Goal: Task Accomplishment & Management: Manage account settings

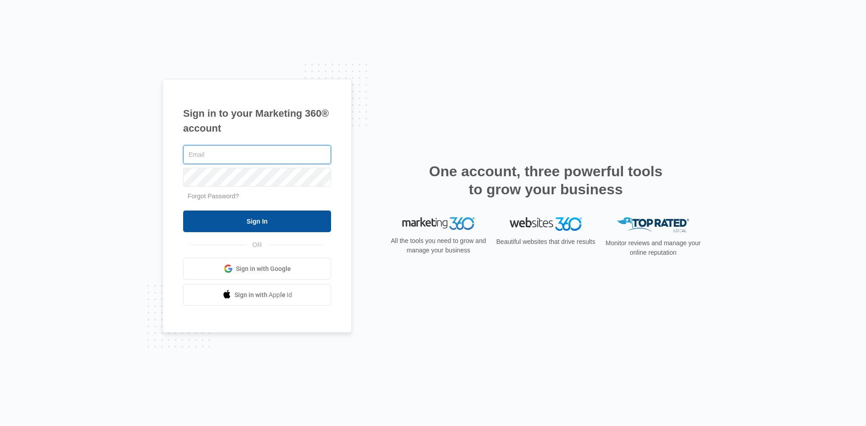
type input "[PERSON_NAME][EMAIL_ADDRESS][DOMAIN_NAME]"
click at [256, 220] on input "Sign In" at bounding box center [257, 222] width 148 height 22
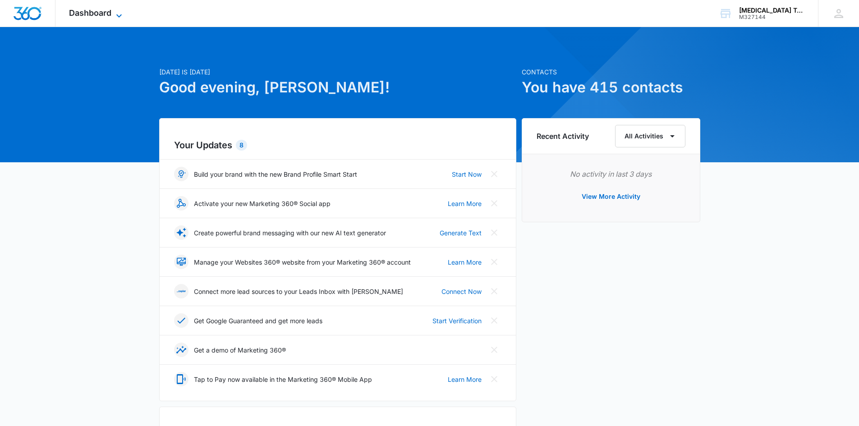
click at [94, 11] on span "Dashboard" at bounding box center [90, 12] width 42 height 9
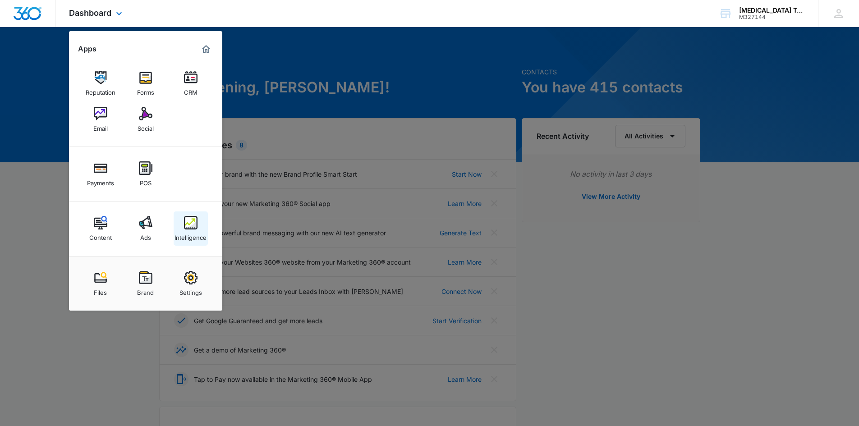
click at [189, 229] on div "Intelligence" at bounding box center [190, 235] width 32 height 12
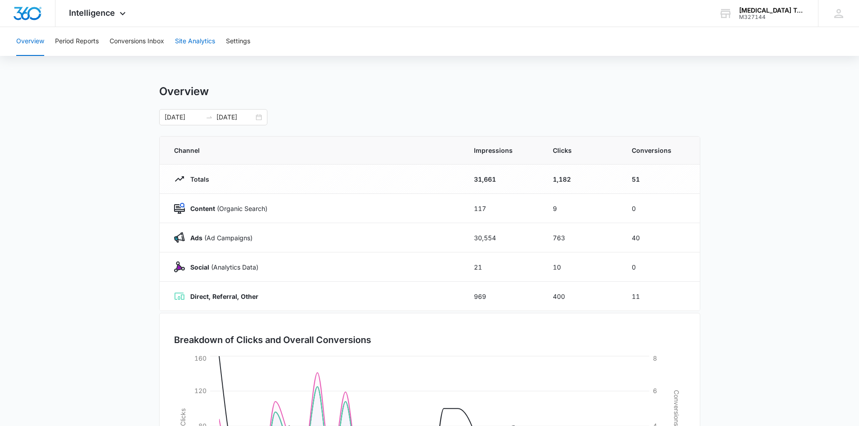
click at [196, 41] on button "Site Analytics" at bounding box center [195, 41] width 40 height 29
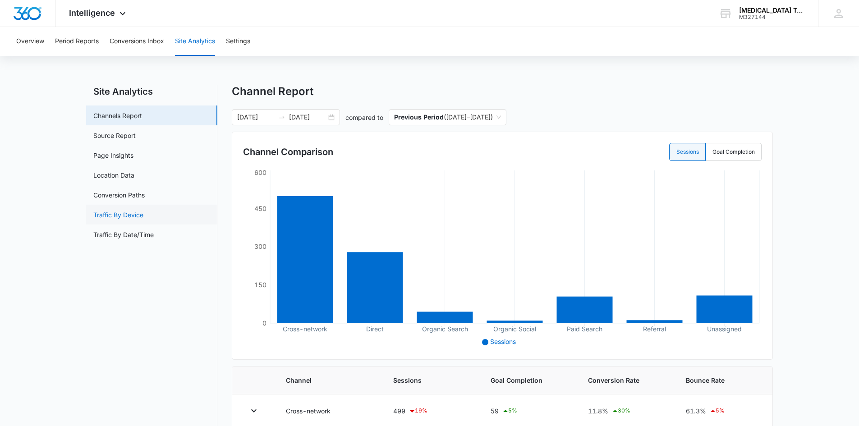
click at [121, 214] on link "Traffic By Device" at bounding box center [118, 214] width 50 height 9
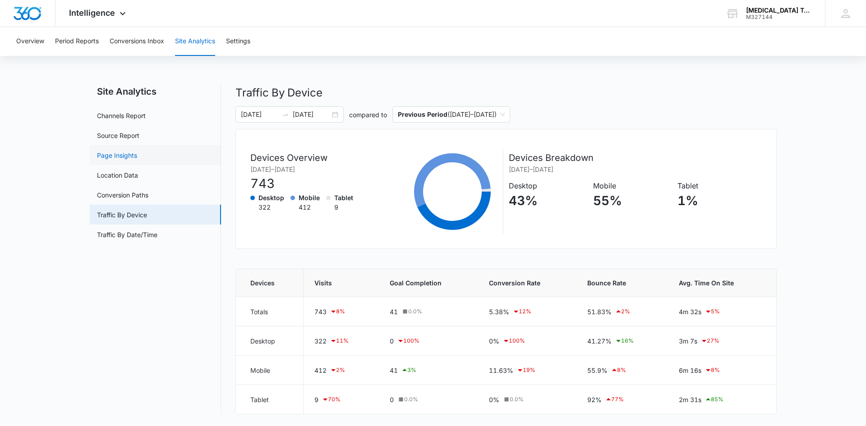
click at [119, 154] on link "Page Insights" at bounding box center [117, 155] width 40 height 9
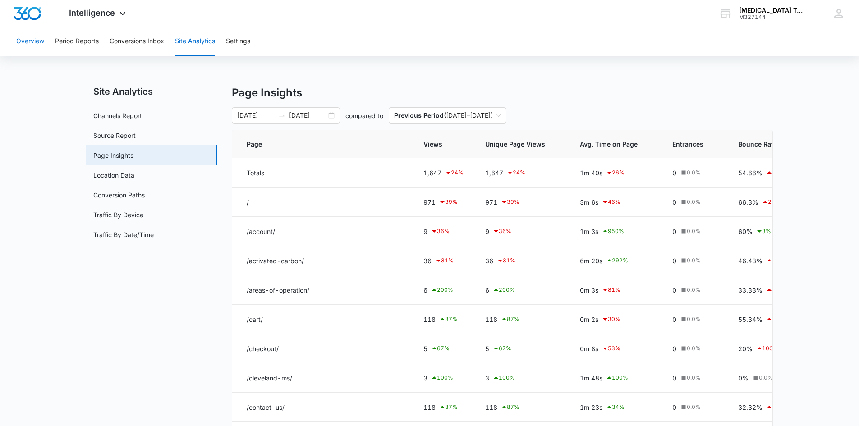
click at [35, 43] on button "Overview" at bounding box center [30, 41] width 28 height 29
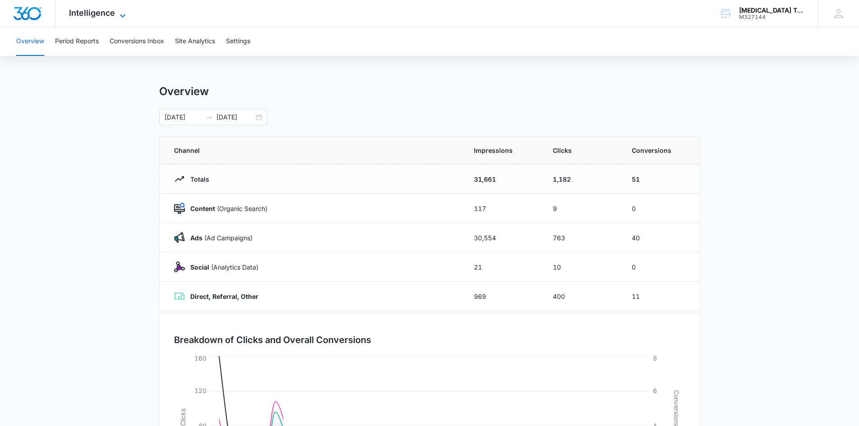
click at [101, 8] on span "Intelligence" at bounding box center [92, 12] width 46 height 9
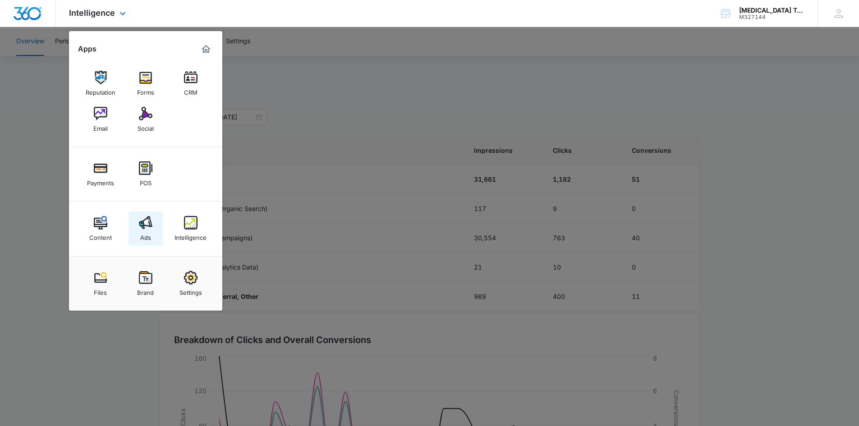
click at [139, 220] on img at bounding box center [146, 223] width 14 height 14
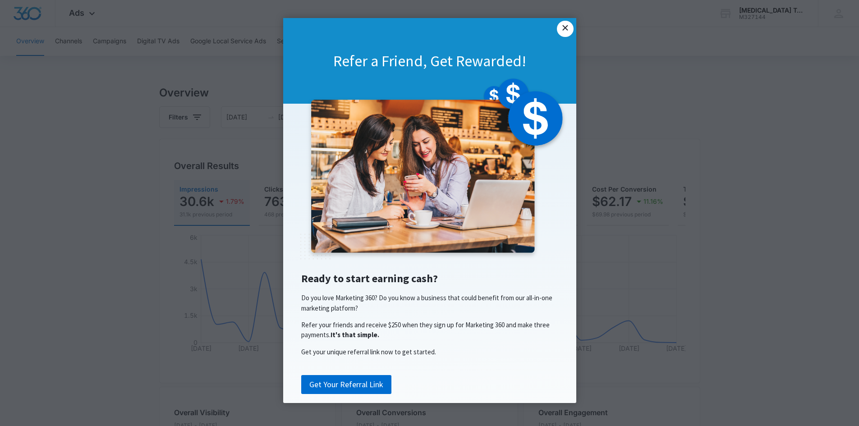
click at [562, 30] on link "×" at bounding box center [565, 29] width 16 height 16
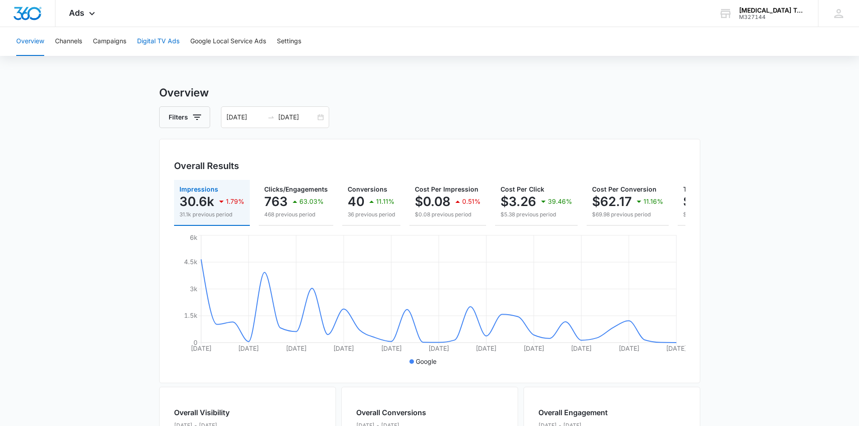
click at [171, 39] on button "Digital TV Ads" at bounding box center [158, 41] width 42 height 29
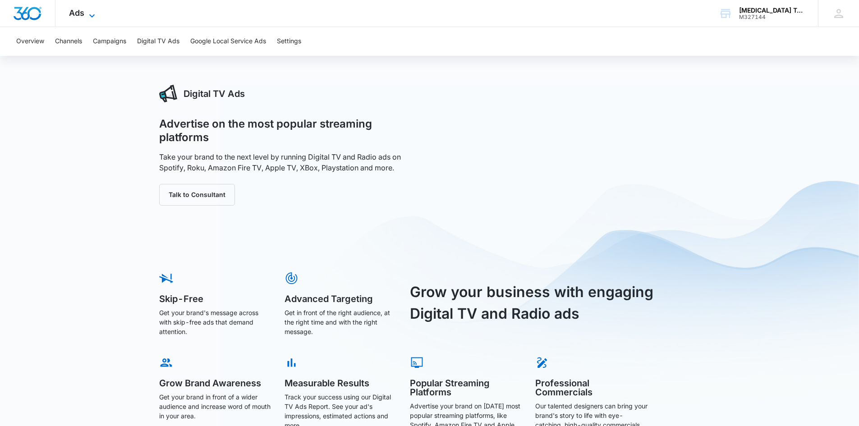
click at [78, 11] on span "Ads" at bounding box center [76, 12] width 15 height 9
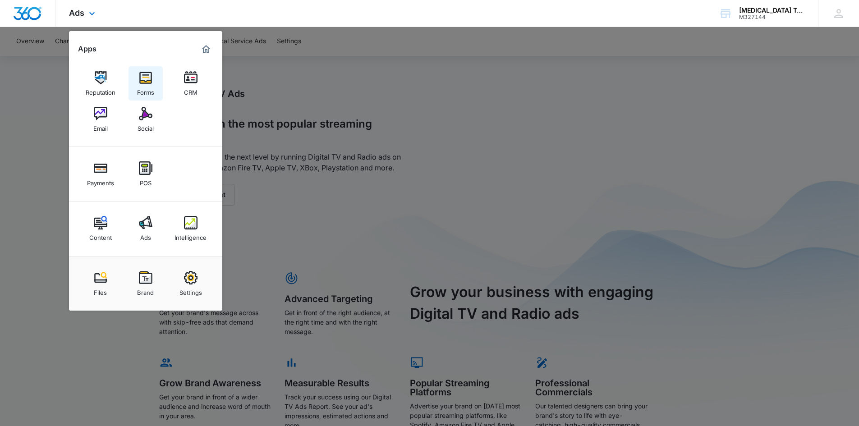
click at [146, 84] on div "Forms" at bounding box center [145, 90] width 17 height 12
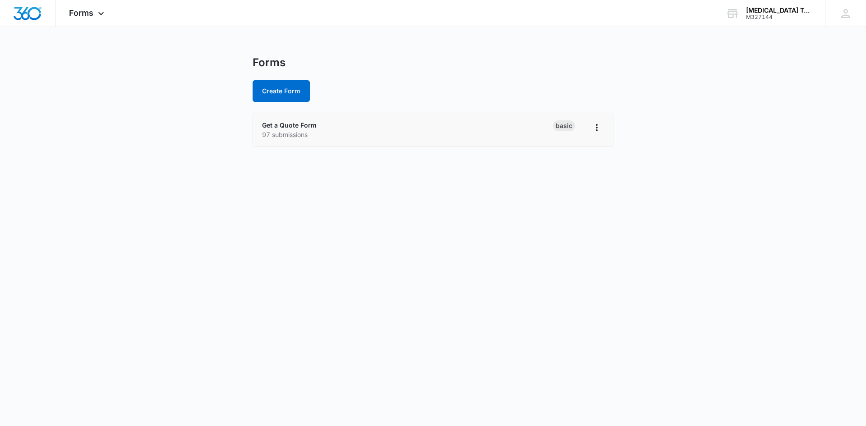
click at [290, 132] on p "97 submissions" at bounding box center [407, 134] width 291 height 9
click at [594, 126] on icon "Overflow Menu" at bounding box center [596, 127] width 11 height 11
click at [594, 128] on icon "Overflow Menu" at bounding box center [596, 127] width 11 height 11
click at [80, 10] on span "Forms" at bounding box center [81, 12] width 24 height 9
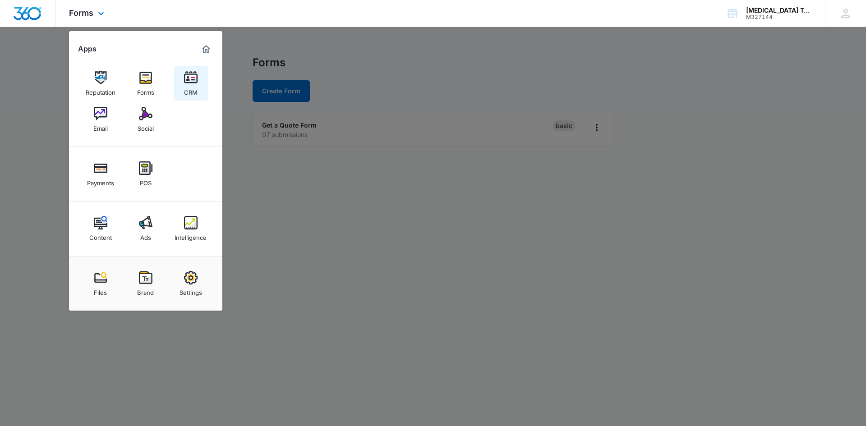
click at [196, 79] on img at bounding box center [191, 78] width 14 height 14
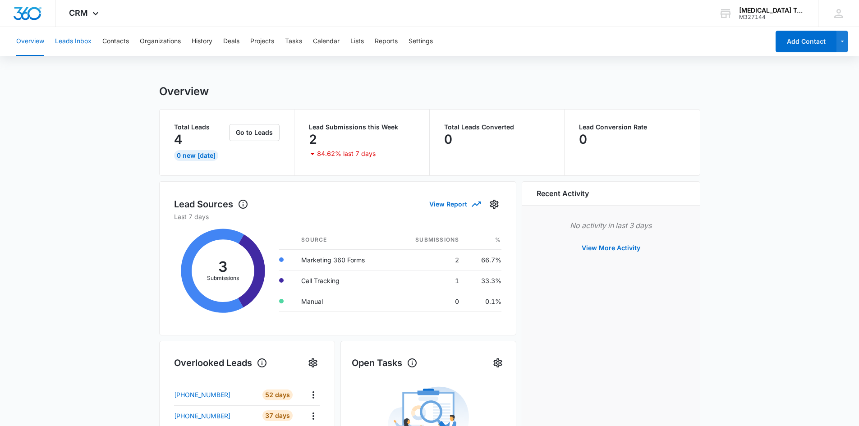
click at [68, 39] on button "Leads Inbox" at bounding box center [73, 41] width 37 height 29
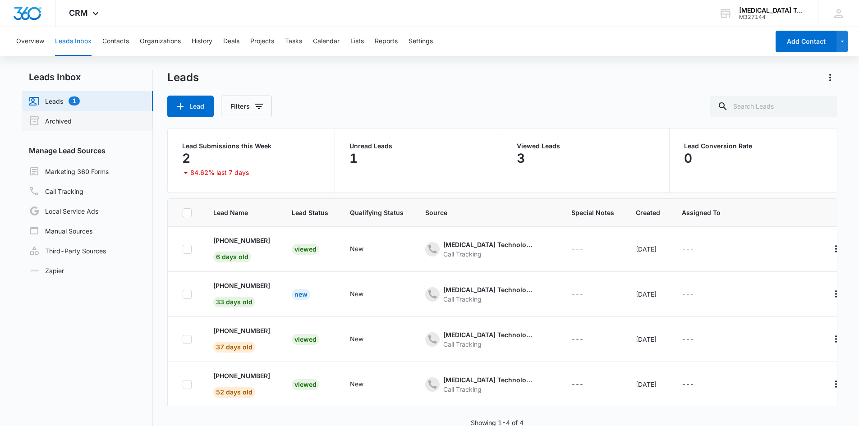
click at [41, 118] on link "Archived" at bounding box center [50, 120] width 43 height 11
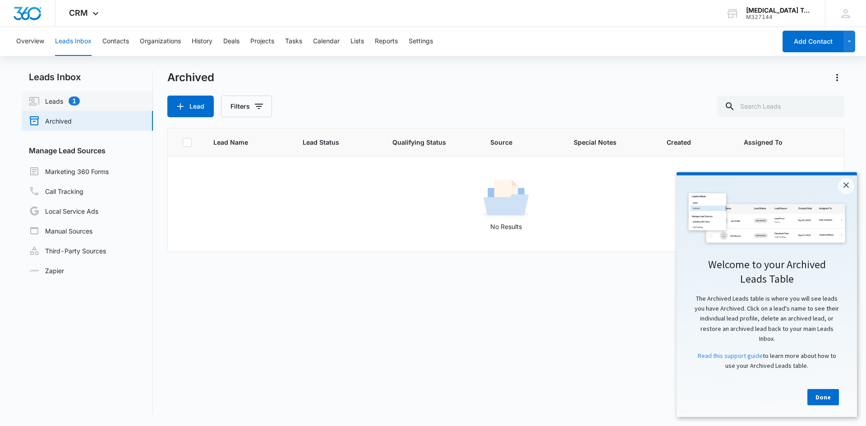
click at [54, 98] on link "Leads 1" at bounding box center [54, 101] width 51 height 11
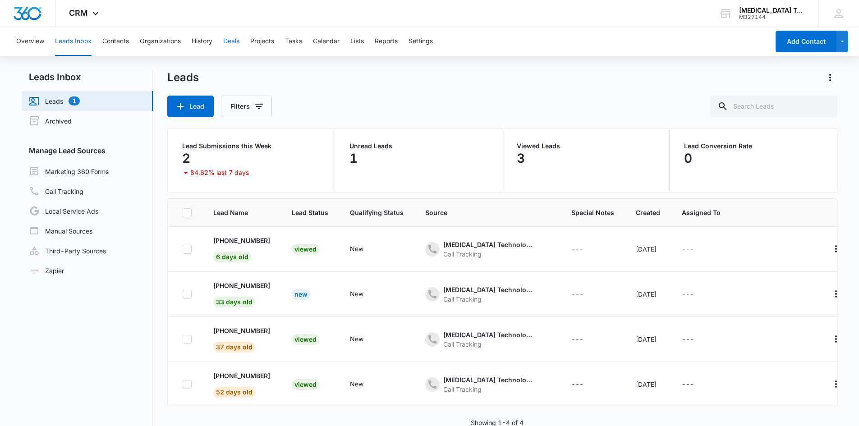
click at [234, 39] on button "Deals" at bounding box center [231, 41] width 16 height 29
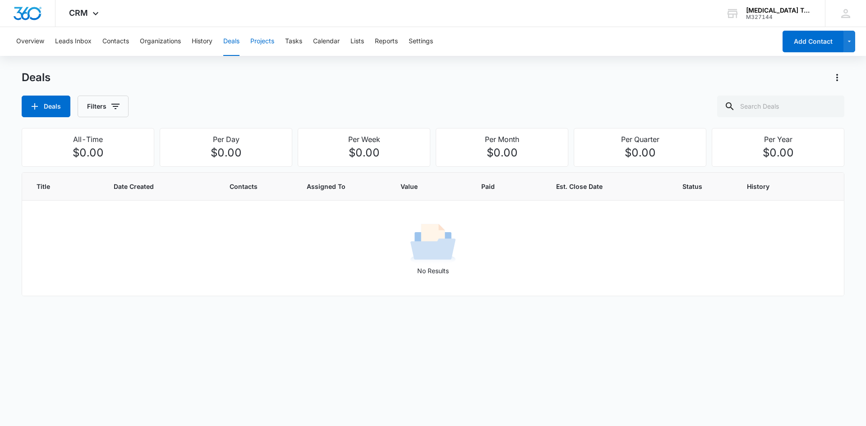
click at [270, 37] on button "Projects" at bounding box center [262, 41] width 24 height 29
click at [171, 41] on button "Organizations" at bounding box center [160, 41] width 41 height 29
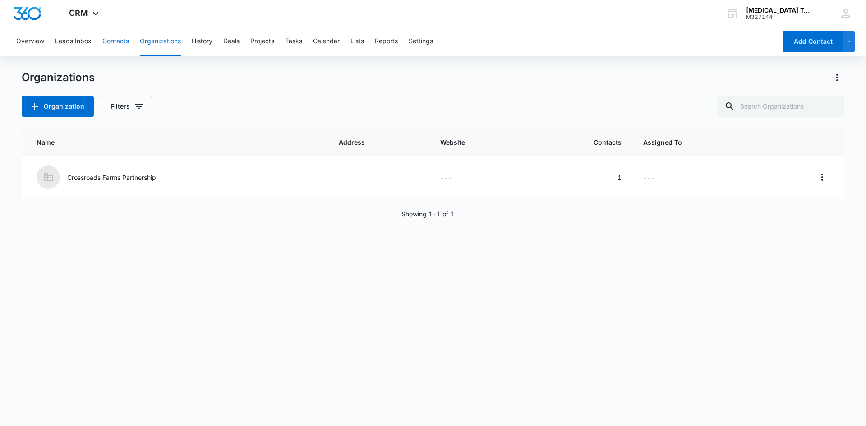
click at [117, 39] on button "Contacts" at bounding box center [115, 41] width 27 height 29
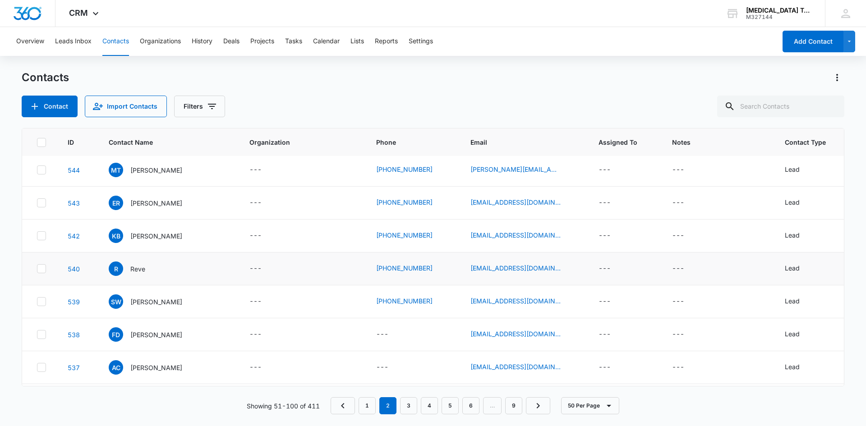
scroll to position [90, 0]
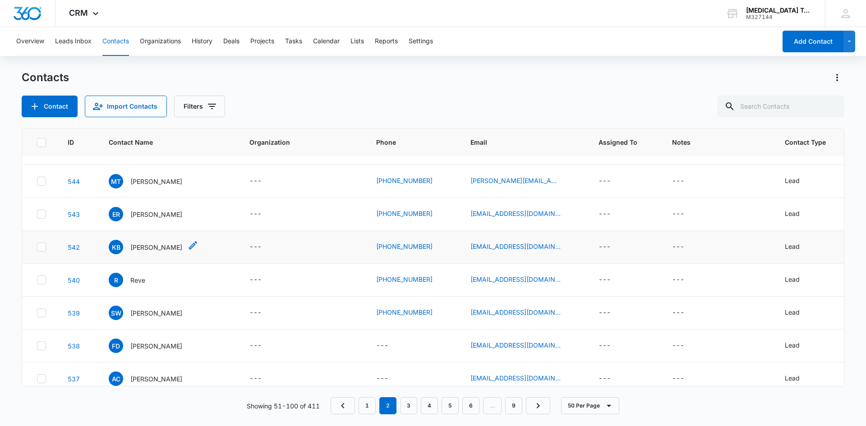
click at [147, 247] on p "Kathleen Baker" at bounding box center [156, 247] width 52 height 9
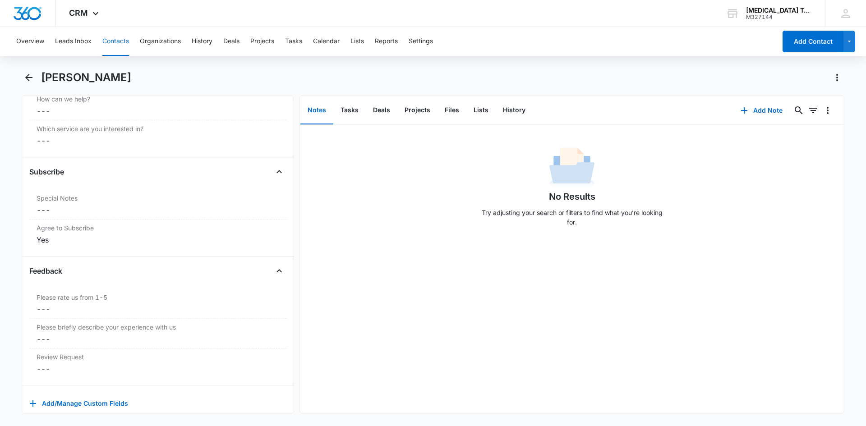
scroll to position [851, 0]
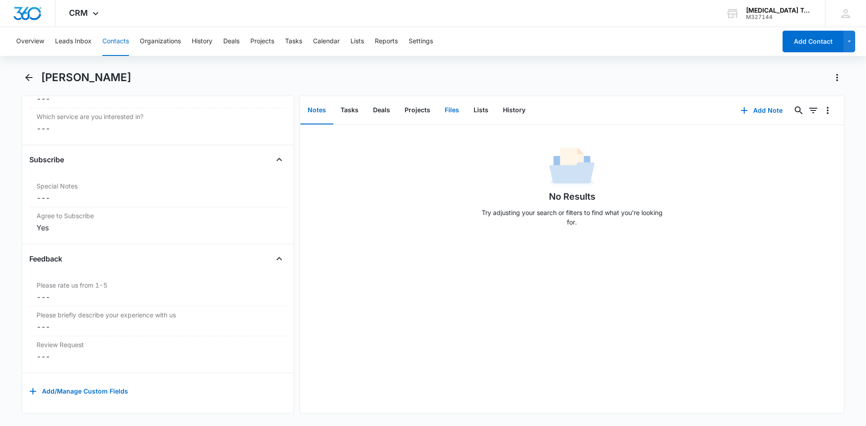
click at [450, 108] on button "Files" at bounding box center [451, 110] width 29 height 28
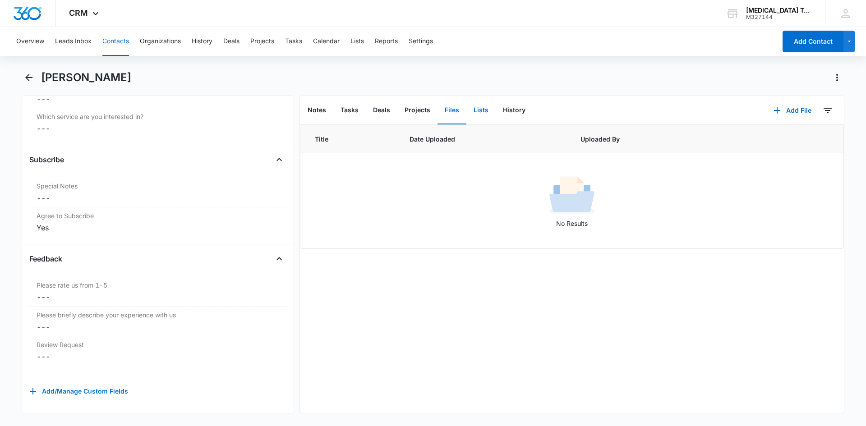
click at [479, 112] on button "Lists" at bounding box center [480, 110] width 29 height 28
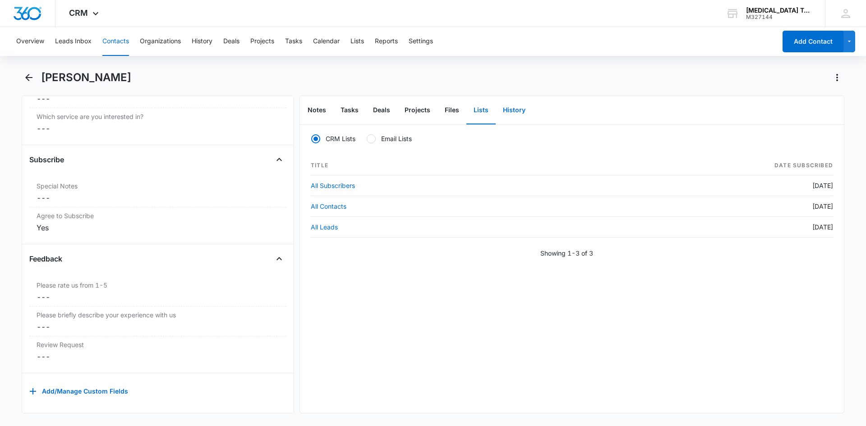
click at [516, 110] on button "History" at bounding box center [513, 110] width 37 height 28
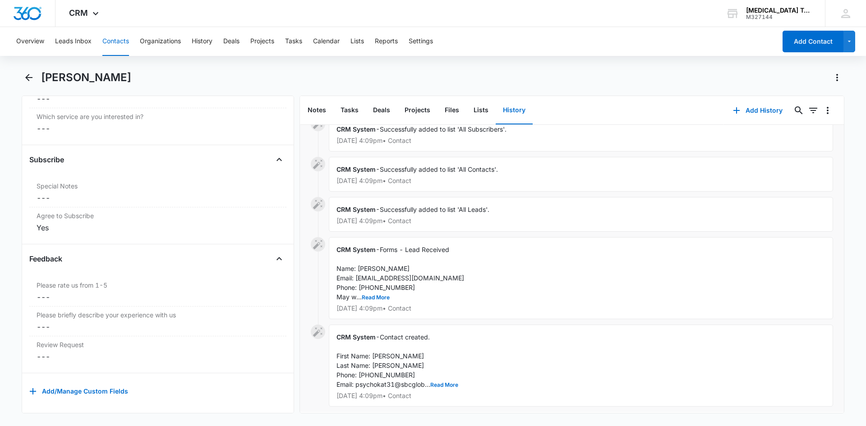
scroll to position [32, 0]
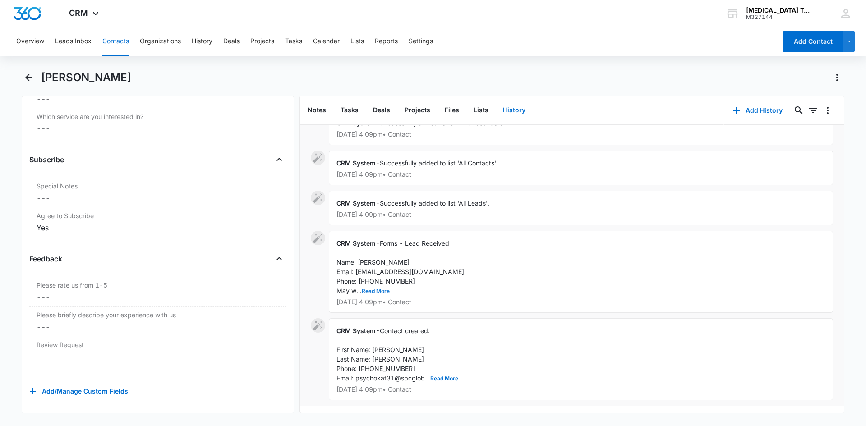
click at [379, 289] on button "Read More" at bounding box center [376, 291] width 28 height 5
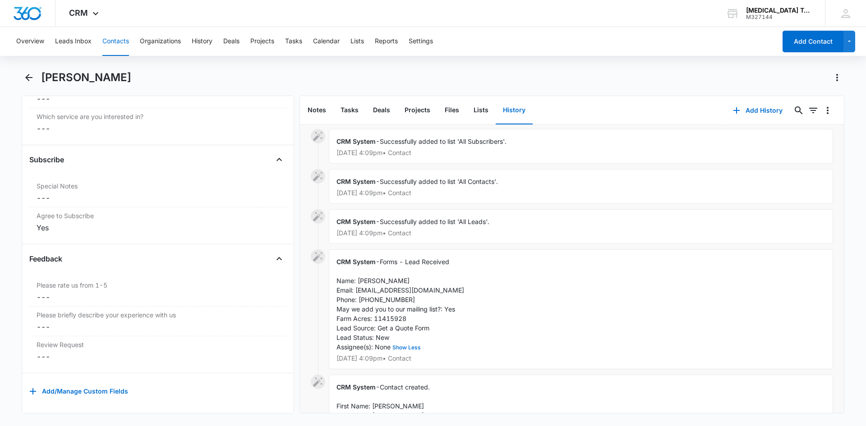
scroll to position [0, 0]
